Goal: Task Accomplishment & Management: Manage account settings

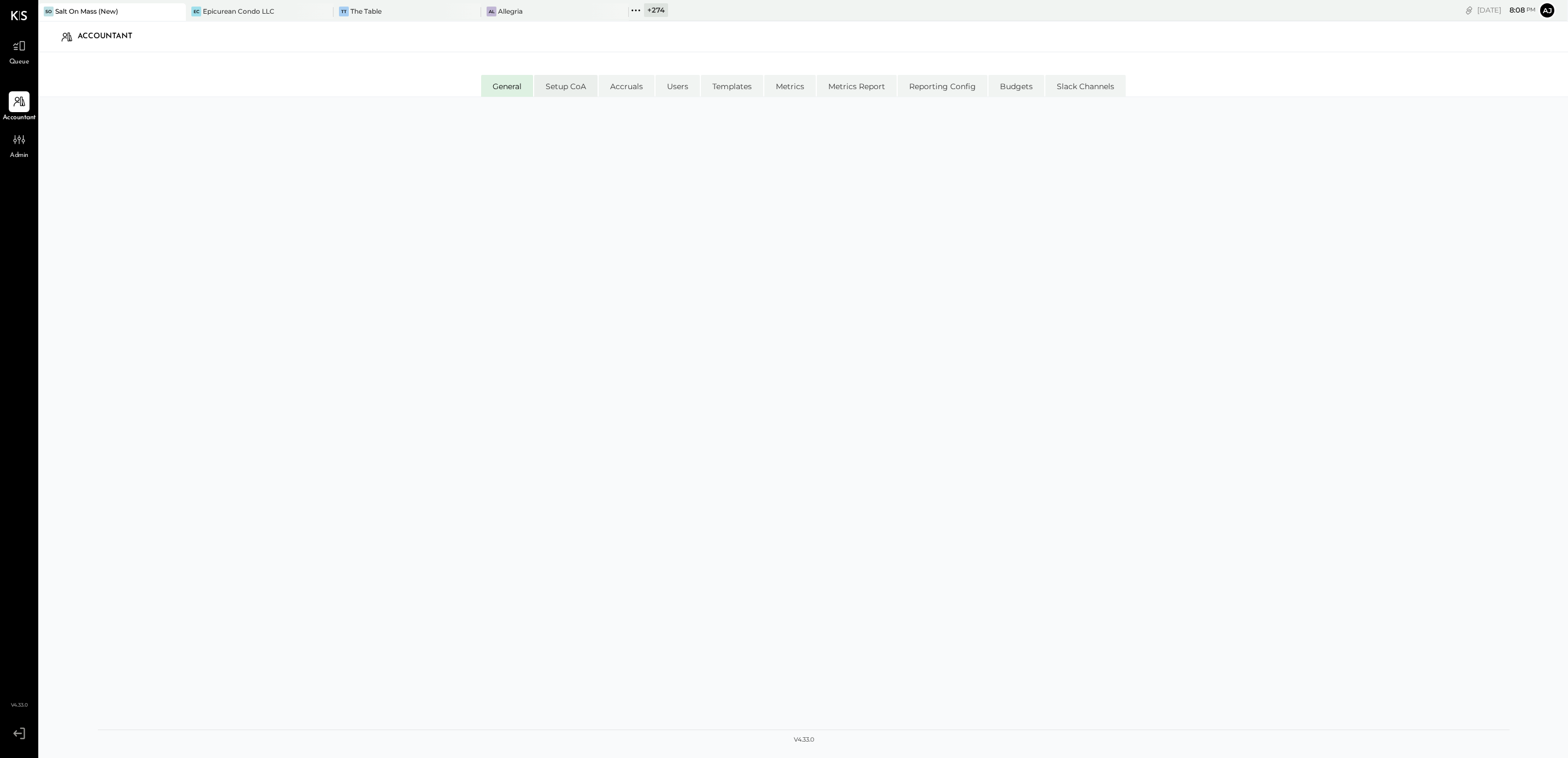
click at [560, 90] on li "Setup CoA" at bounding box center [566, 86] width 64 height 22
click at [626, 87] on li "Accruals" at bounding box center [626, 86] width 56 height 22
click at [579, 88] on li "Setup CoA" at bounding box center [566, 86] width 64 height 22
click at [507, 94] on li "General" at bounding box center [507, 86] width 52 height 22
click at [181, 17] on icon at bounding box center [176, 12] width 14 height 13
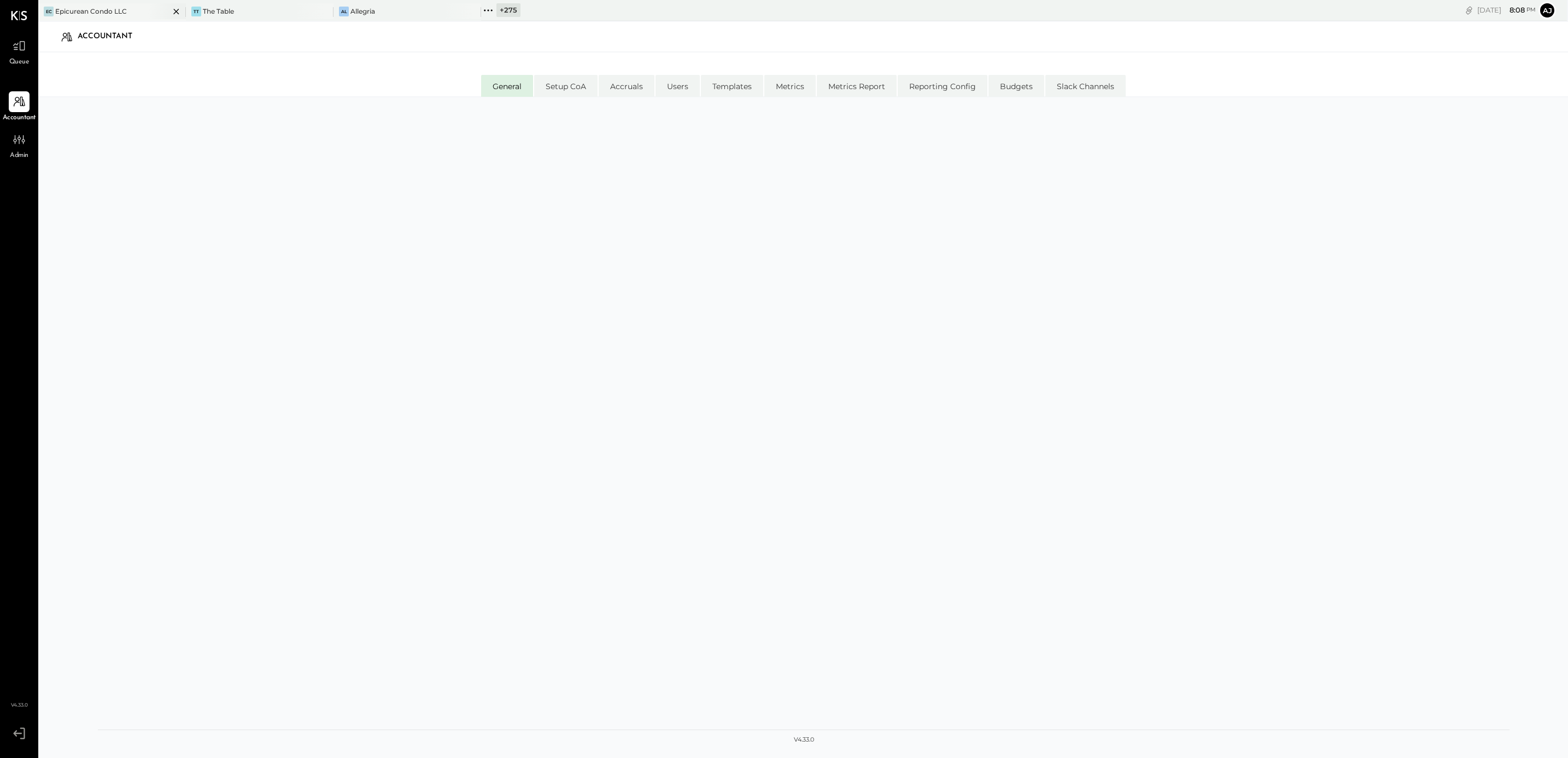
click at [176, 13] on icon at bounding box center [176, 12] width 14 height 13
click at [322, 10] on icon at bounding box center [324, 12] width 6 height 6
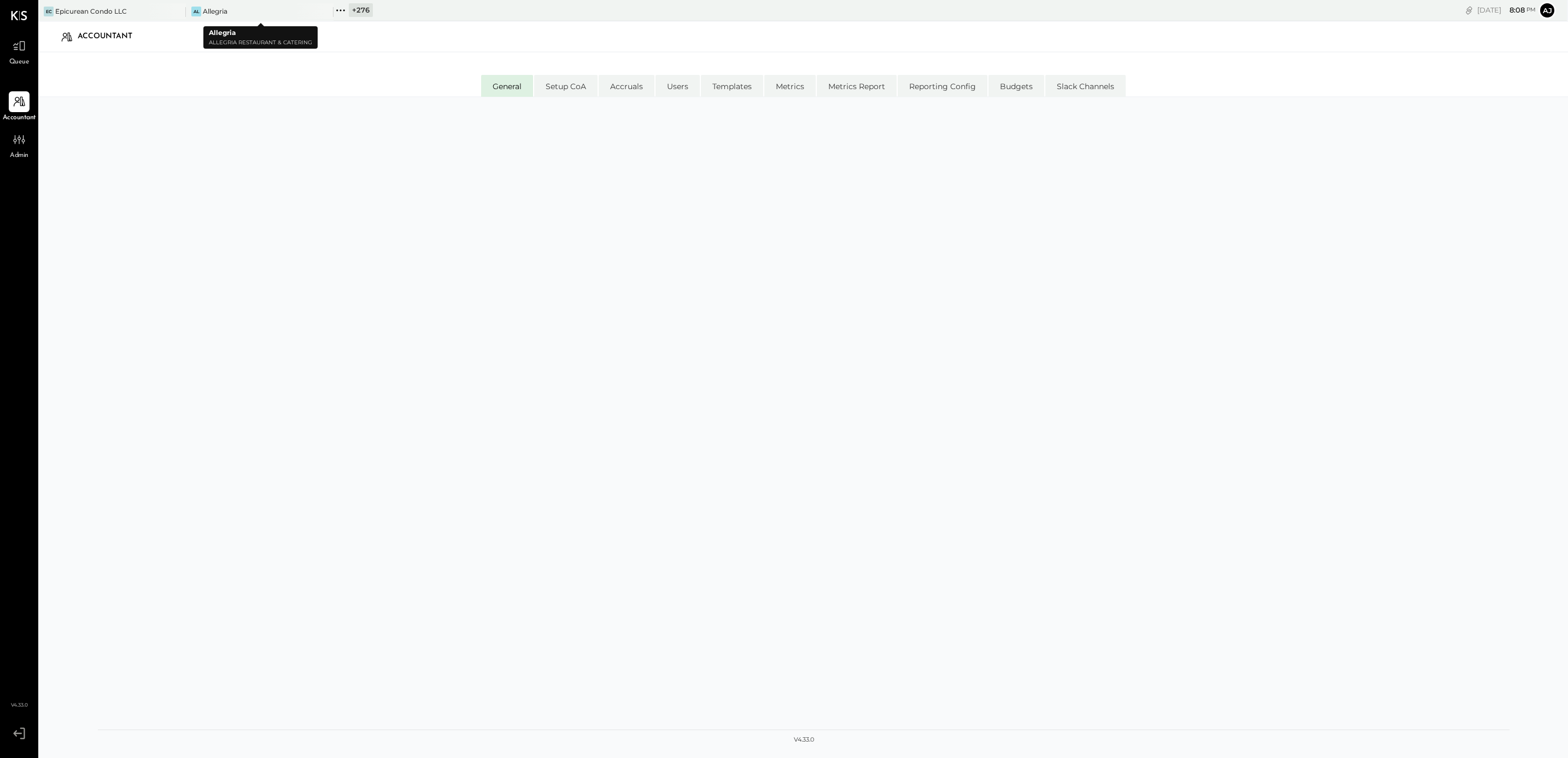
click at [322, 10] on icon at bounding box center [324, 12] width 6 height 6
click at [1547, 77] on div "General Setup CoA Accruals Users Templates Metrics Metrics Report Reporting Con…" at bounding box center [803, 74] width 1530 height 43
